Goal: Task Accomplishment & Management: Use online tool/utility

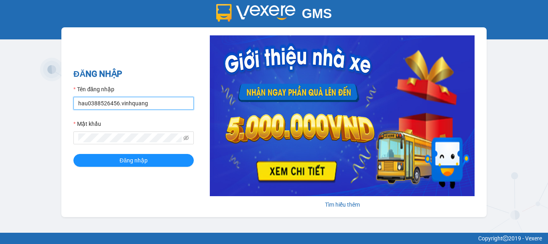
click at [101, 106] on input "hau0388526456.vinhquang" at bounding box center [133, 103] width 120 height 13
type input "thanh0388801553.vinhquang"
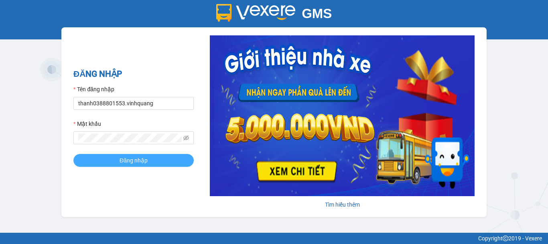
click at [125, 162] on span "Đăng nhập" at bounding box center [134, 160] width 28 height 9
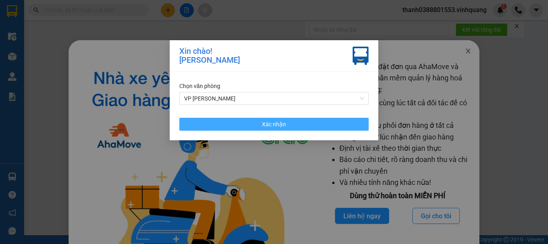
drag, startPoint x: 294, startPoint y: 123, endPoint x: 473, endPoint y: 40, distance: 196.7
click at [294, 123] on button "Xác nhận" at bounding box center [273, 124] width 189 height 13
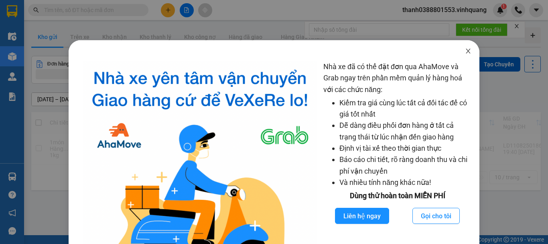
click at [465, 51] on icon "close" at bounding box center [468, 51] width 6 height 6
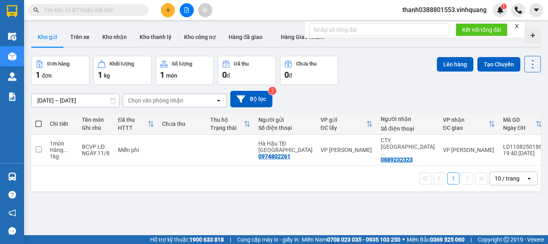
click at [180, 101] on div "Chọn văn phòng nhận" at bounding box center [155, 100] width 55 height 8
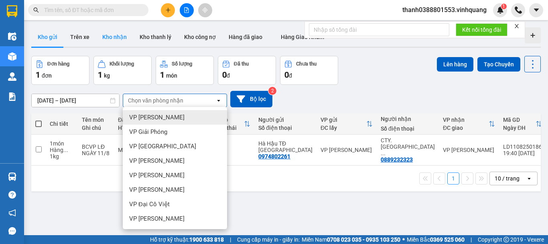
click at [105, 37] on button "Kho nhận" at bounding box center [114, 36] width 37 height 19
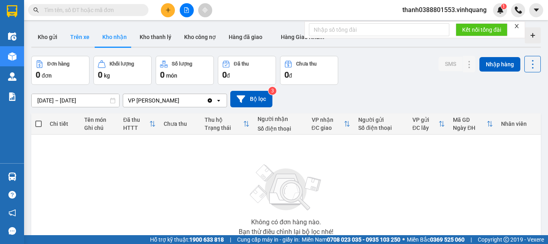
click at [75, 35] on button "Trên xe" at bounding box center [80, 36] width 32 height 19
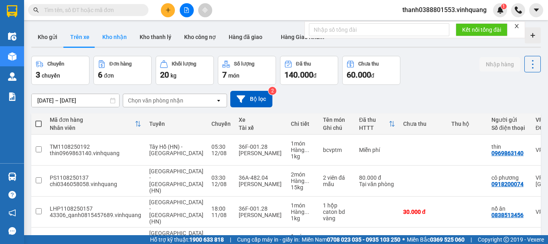
click at [118, 38] on button "Kho nhận" at bounding box center [114, 36] width 37 height 19
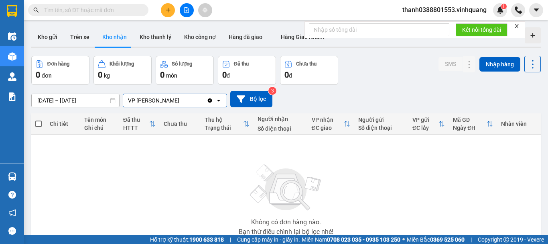
click at [180, 100] on input "Selected VP Linh Đàm." at bounding box center [180, 100] width 1 height 8
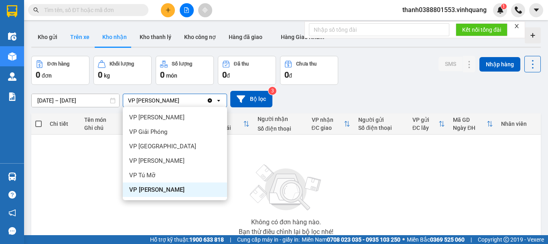
click at [92, 37] on button "Trên xe" at bounding box center [80, 36] width 32 height 19
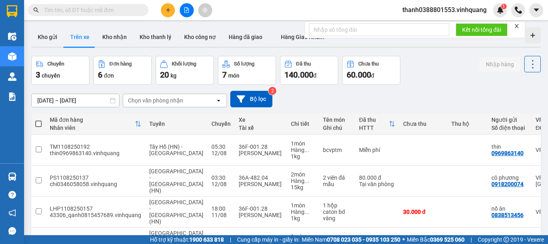
click at [180, 99] on div "Chọn văn phòng nhận" at bounding box center [155, 100] width 55 height 8
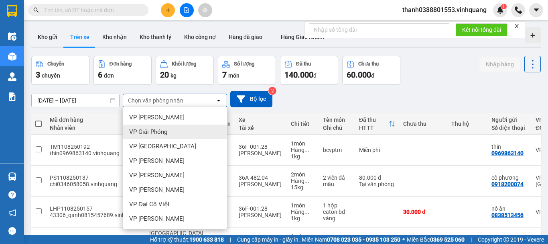
click at [163, 133] on span "VP Giải Phóng" at bounding box center [148, 132] width 38 height 8
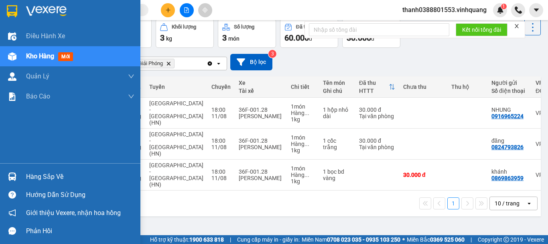
click at [20, 175] on div "Hàng sắp về" at bounding box center [70, 176] width 140 height 18
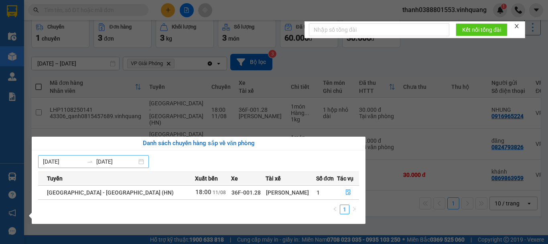
click at [68, 160] on input "[DATE]" at bounding box center [63, 161] width 41 height 9
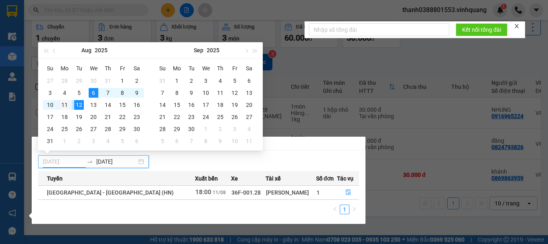
type input "[DATE]"
click at [66, 104] on div "11" at bounding box center [65, 105] width 10 height 10
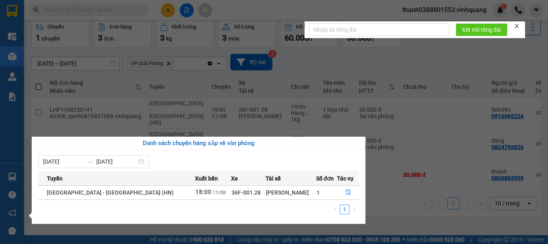
click at [66, 104] on section "Kết quả tìm kiếm ( 0 ) Bộ lọc No Data thanh0388801553.vinhquang 1 Điều hành xe …" at bounding box center [274, 122] width 548 height 244
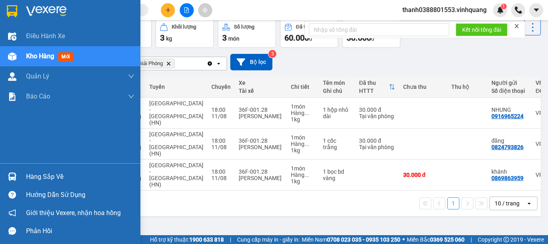
click at [9, 175] on img at bounding box center [12, 176] width 8 height 8
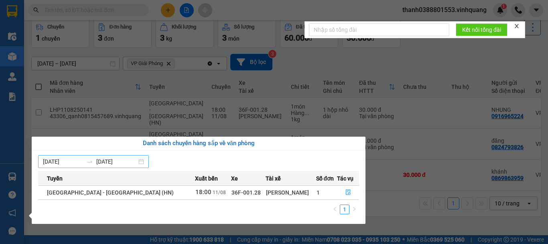
click at [104, 161] on input "[DATE]" at bounding box center [116, 161] width 41 height 9
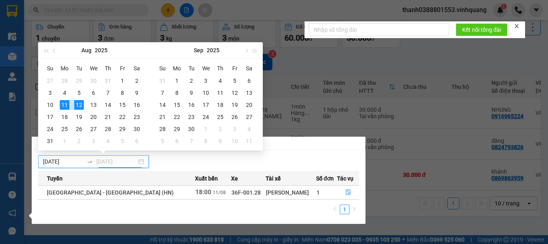
type input "[DATE]"
click at [67, 104] on div "11" at bounding box center [65, 105] width 10 height 10
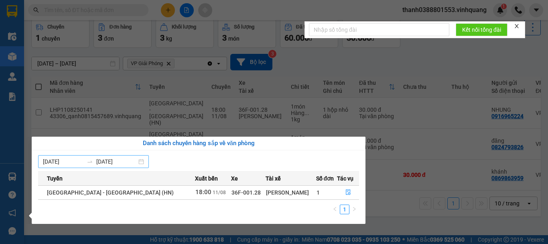
click at [92, 159] on icon "swap-right" at bounding box center [90, 161] width 6 height 6
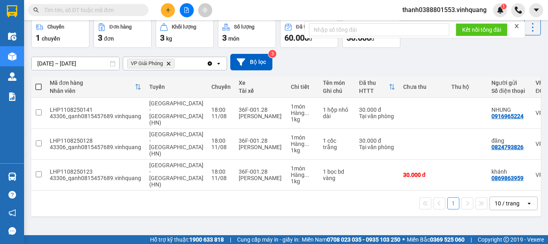
click at [441, 194] on section "Kết quả tìm kiếm ( 0 ) Bộ lọc No Data thanh0388801553.vinhquang 1 Điều hành xe …" at bounding box center [274, 122] width 548 height 244
click at [170, 65] on icon "Delete" at bounding box center [168, 63] width 5 height 5
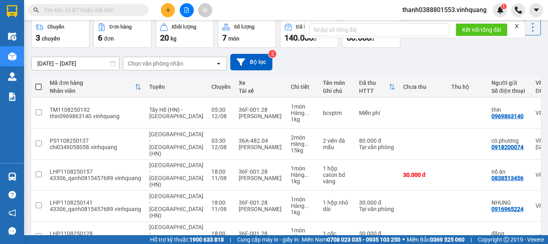
click at [191, 67] on div "Chọn văn phòng nhận" at bounding box center [169, 63] width 92 height 13
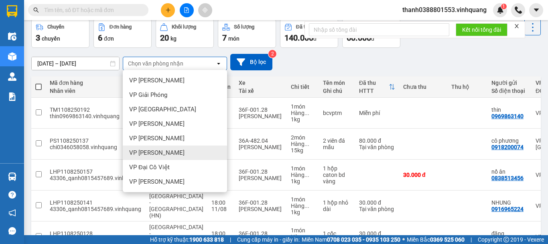
scroll to position [58, 0]
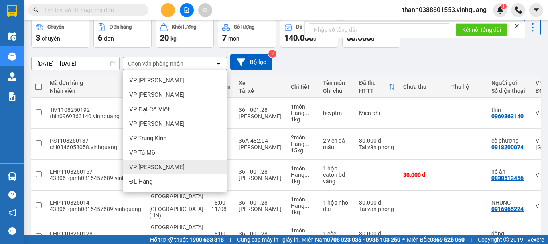
click at [159, 164] on span "VP [PERSON_NAME]" at bounding box center [156, 167] width 55 height 8
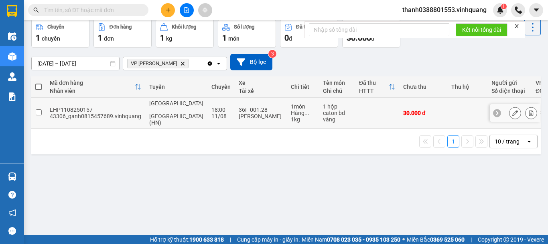
click at [90, 106] on div "LHP1108250157" at bounding box center [95, 109] width 91 height 6
checkbox input "true"
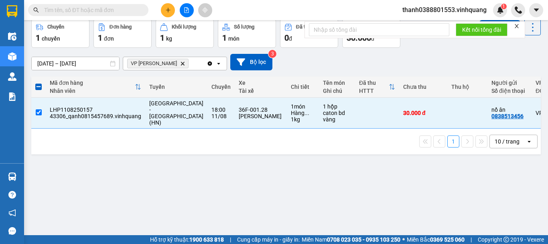
scroll to position [0, 0]
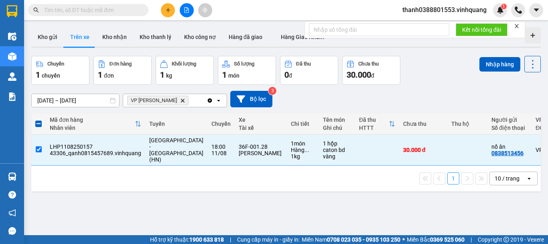
click at [473, 63] on div "Chuyến 1 chuyến Đơn hàng 1 đơn Khối lượng 1 kg Số lượng 1 món Đã thu 0 đ Chưa t…" at bounding box center [285, 70] width 509 height 29
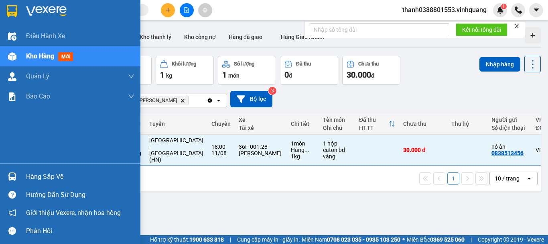
click at [17, 176] on div at bounding box center [12, 176] width 14 height 14
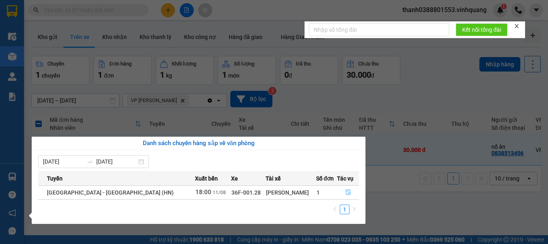
click at [345, 194] on icon "file-done" at bounding box center [348, 192] width 6 height 6
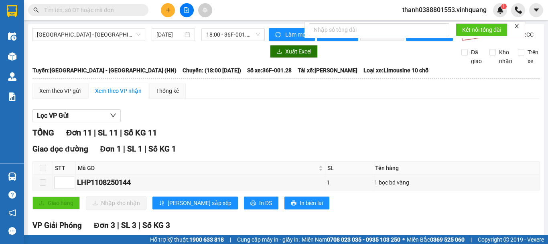
scroll to position [334, 0]
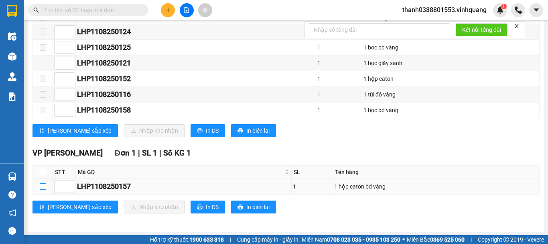
click at [43, 189] on input "checkbox" at bounding box center [43, 186] width 6 height 6
checkbox input "true"
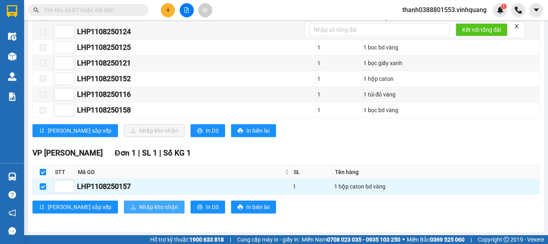
click at [139, 211] on span "Nhập kho nhận" at bounding box center [158, 206] width 39 height 9
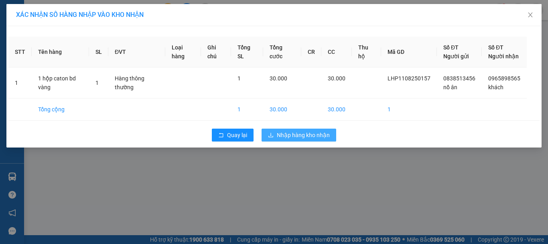
click at [298, 139] on span "Nhập hàng kho nhận" at bounding box center [303, 134] width 53 height 9
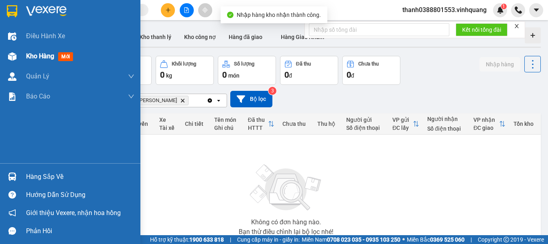
click at [38, 58] on span "Kho hàng" at bounding box center [40, 56] width 28 height 8
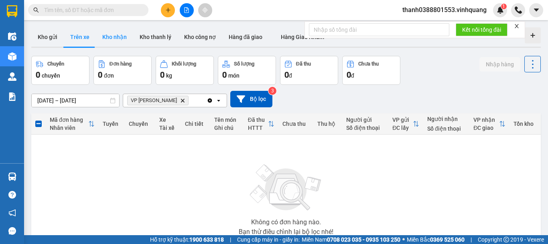
click at [110, 39] on button "Kho nhận" at bounding box center [114, 36] width 37 height 19
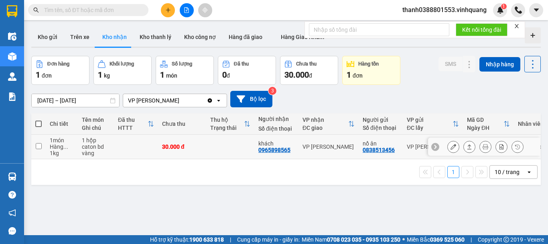
click at [37, 146] on input "checkbox" at bounding box center [39, 146] width 6 height 6
checkbox input "true"
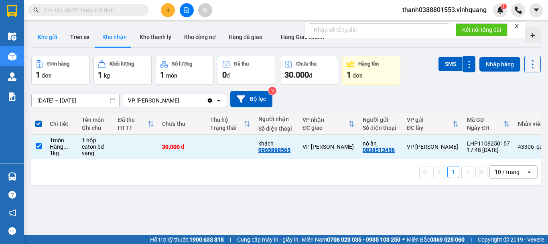
click at [53, 37] on button "Kho gửi" at bounding box center [47, 36] width 32 height 19
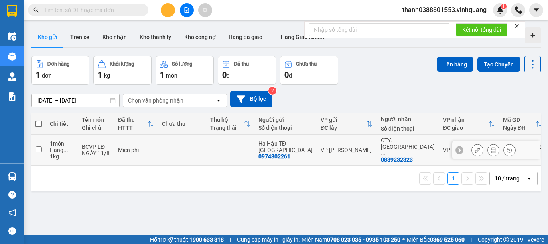
click at [132, 149] on div "Miễn phí" at bounding box center [136, 149] width 36 height 6
checkbox input "true"
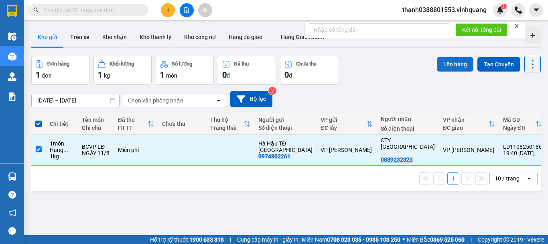
click at [452, 66] on button "Lên hàng" at bounding box center [455, 64] width 37 height 14
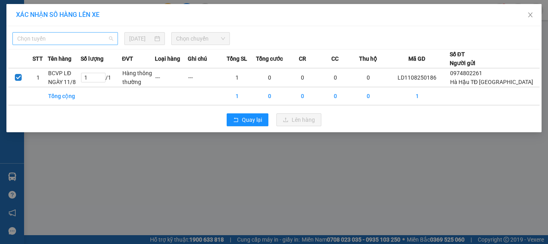
click at [77, 39] on span "Chọn tuyến" at bounding box center [65, 38] width 96 height 12
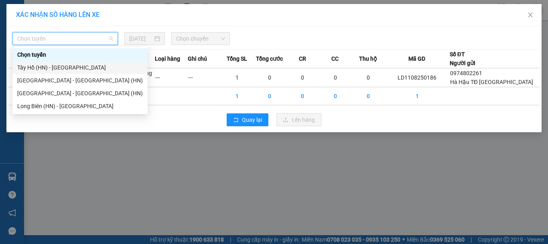
click at [74, 70] on div "Tây Hồ (HN) - [GEOGRAPHIC_DATA]" at bounding box center [80, 67] width 126 height 9
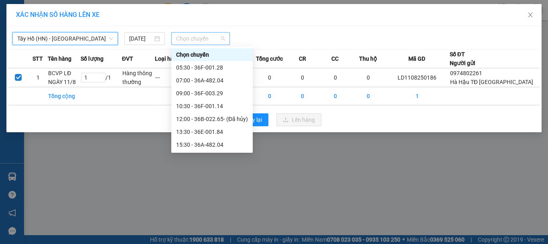
click at [175, 37] on div "Chọn chuyến" at bounding box center [200, 38] width 59 height 13
click at [199, 65] on div "05:30 - 36F-001.28" at bounding box center [212, 67] width 72 height 9
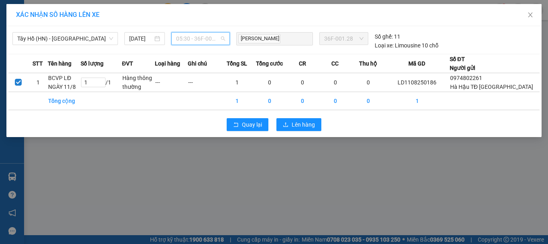
click at [206, 41] on span "05:30 - 36F-001.28" at bounding box center [200, 38] width 49 height 12
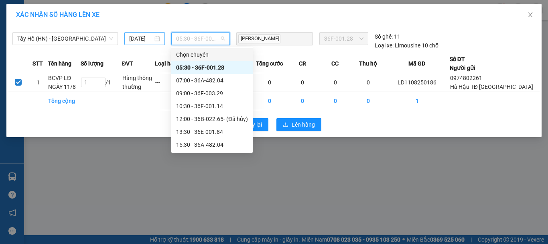
click at [146, 41] on input "[DATE]" at bounding box center [140, 38] width 23 height 9
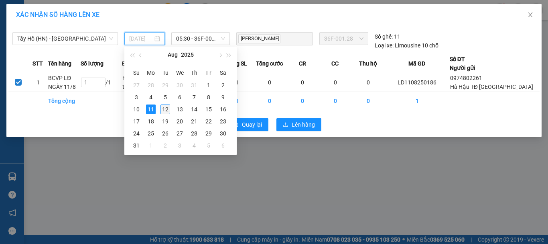
click at [165, 110] on div "12" at bounding box center [165, 109] width 10 height 10
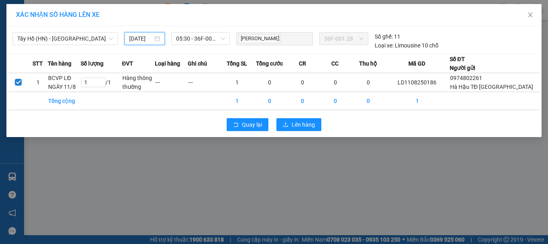
type input "[DATE]"
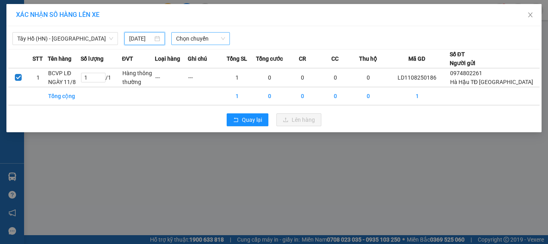
click at [198, 37] on span "Chọn chuyến" at bounding box center [200, 38] width 49 height 12
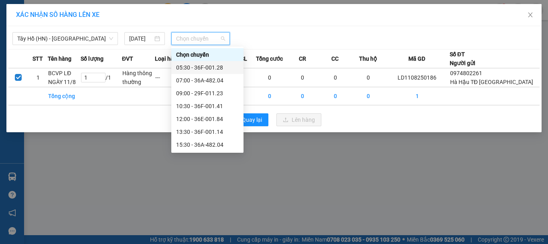
click at [216, 66] on div "05:30 - 36F-001.28" at bounding box center [207, 67] width 63 height 9
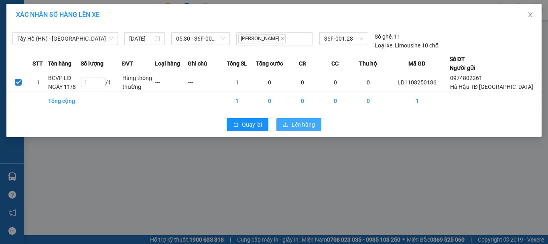
click at [297, 127] on span "Lên hàng" at bounding box center [303, 124] width 23 height 9
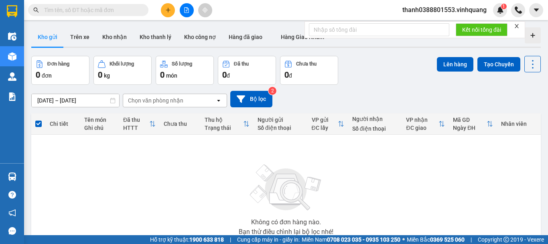
click at [184, 10] on icon "file-add" at bounding box center [187, 10] width 6 height 6
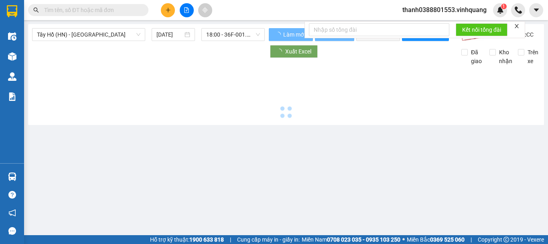
type input "[DATE]"
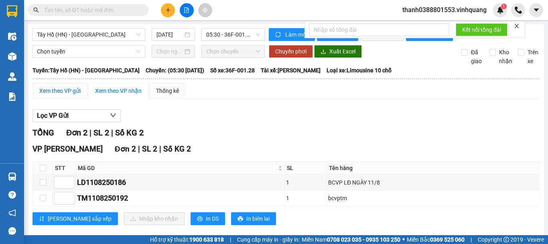
click at [73, 94] on div "Xem theo VP gửi" at bounding box center [59, 90] width 41 height 9
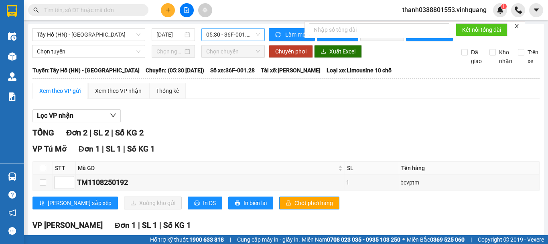
click at [230, 36] on span "05:30 - 36F-001.28" at bounding box center [233, 34] width 54 height 12
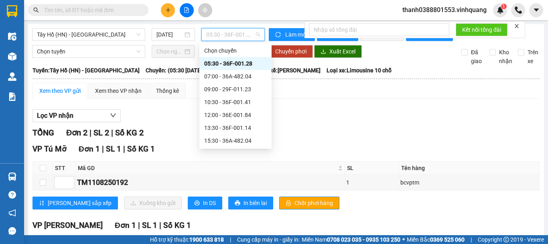
click at [229, 64] on div "05:30 - 36F-001.28" at bounding box center [235, 63] width 63 height 9
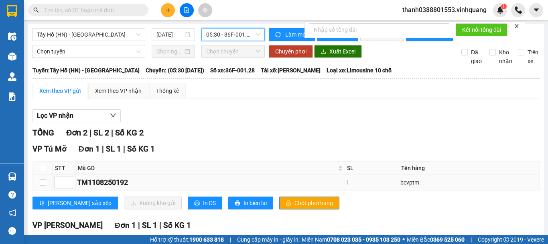
scroll to position [80, 0]
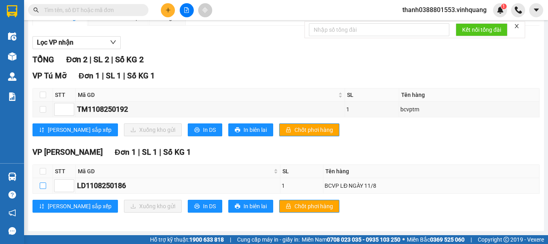
click at [42, 187] on input "checkbox" at bounding box center [43, 185] width 6 height 6
checkbox input "true"
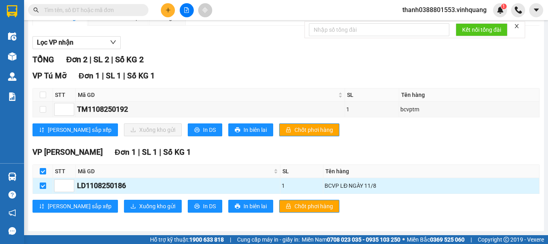
checkbox input "true"
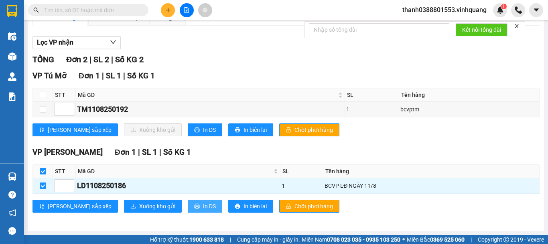
click at [188, 212] on button "In DS" at bounding box center [205, 205] width 35 height 13
